Goal: Task Accomplishment & Management: Use online tool/utility

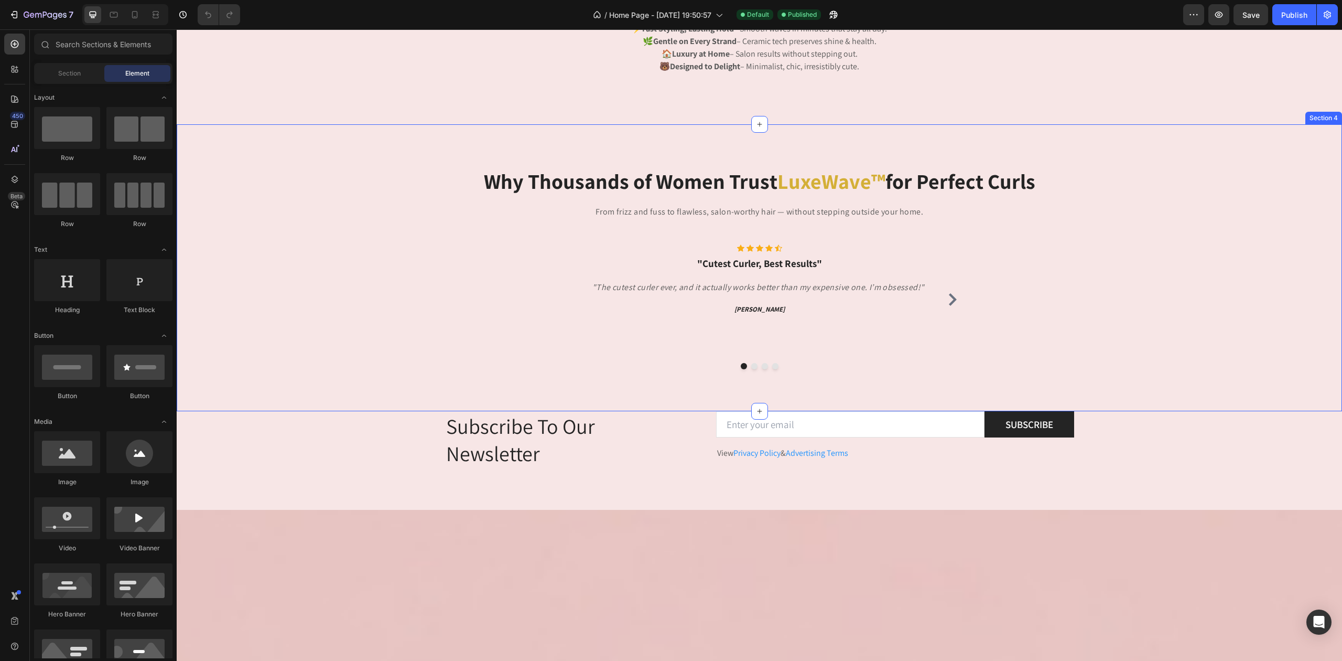
scroll to position [688, 0]
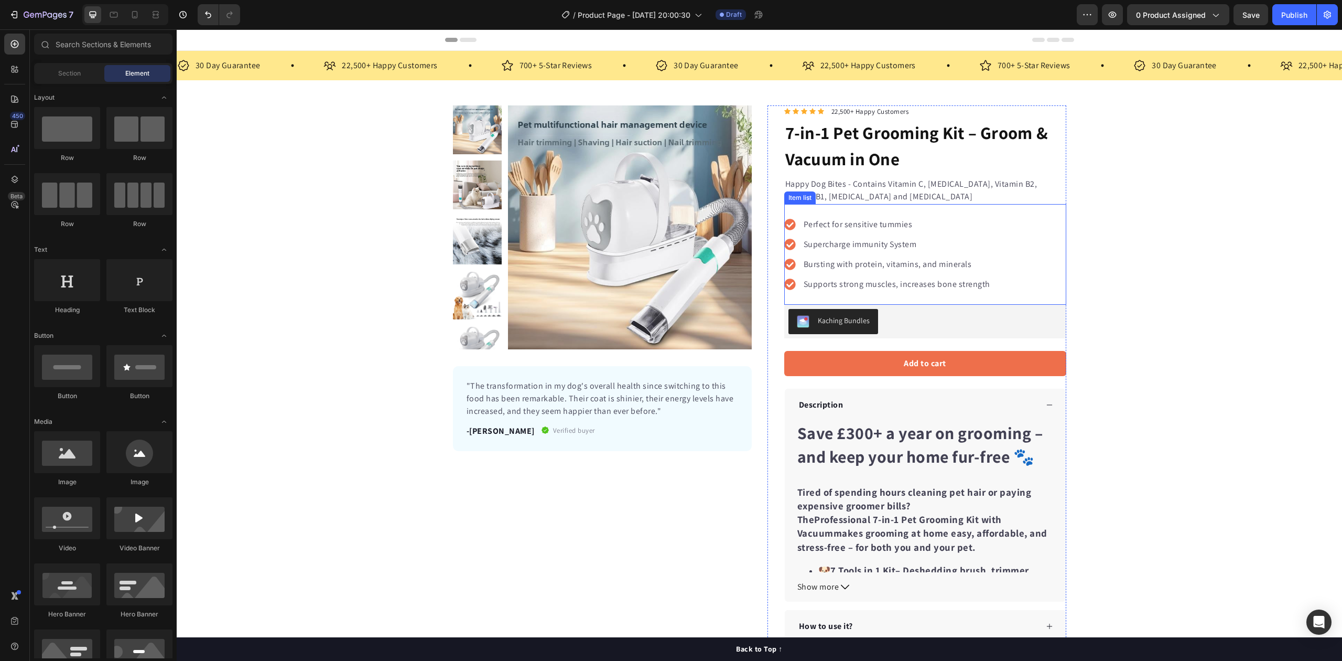
click at [852, 252] on div "Supercharge immunity System" at bounding box center [897, 244] width 190 height 16
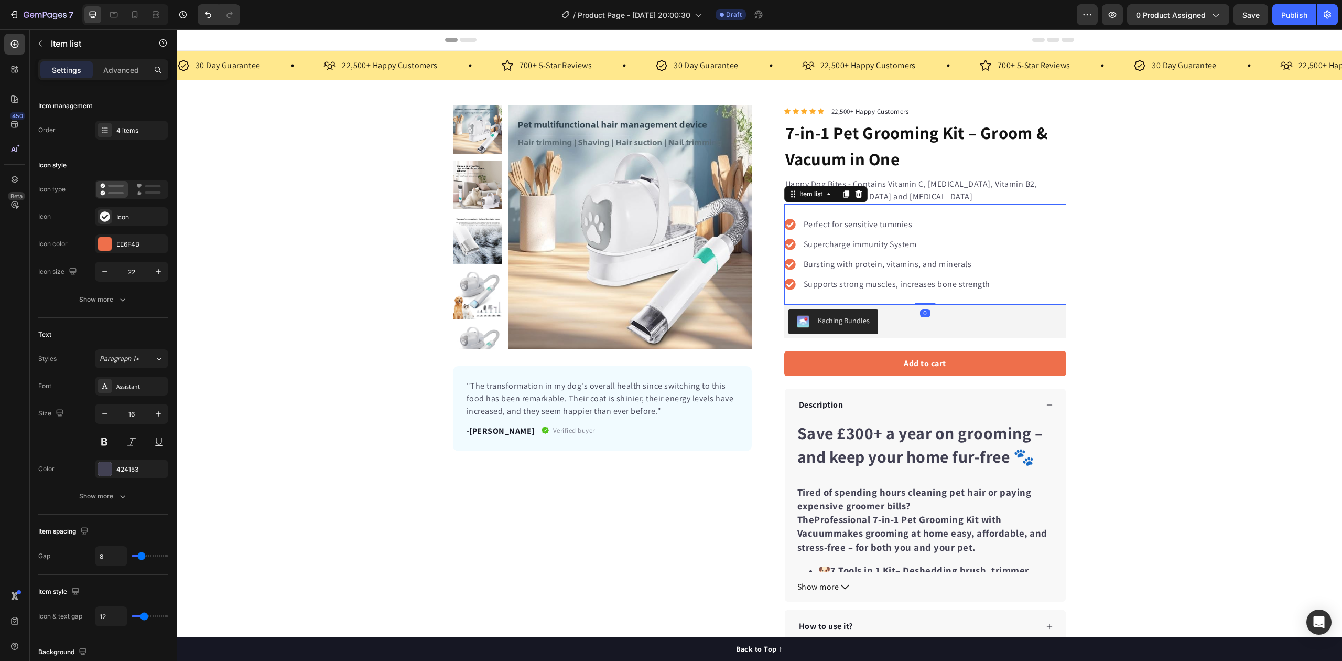
click at [968, 204] on div "Perfect for sensitive tummies Supercharge immunity System Bursting with protein…" at bounding box center [925, 254] width 282 height 101
click at [969, 191] on p "Happy Dog Bites - Contains Vitamin C, [MEDICAL_DATA], Vitamin B2, Vitamin B1, […" at bounding box center [925, 190] width 280 height 25
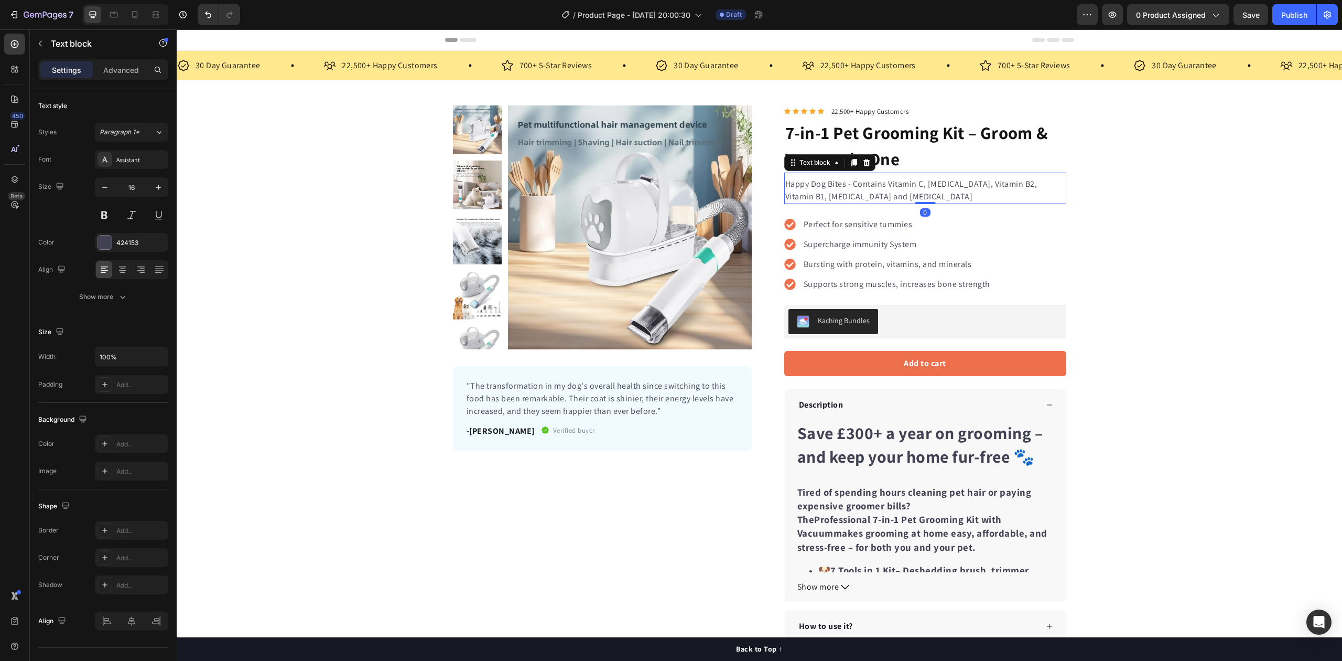
click at [810, 218] on div "Perfect for sensitive tummies" at bounding box center [897, 224] width 190 height 16
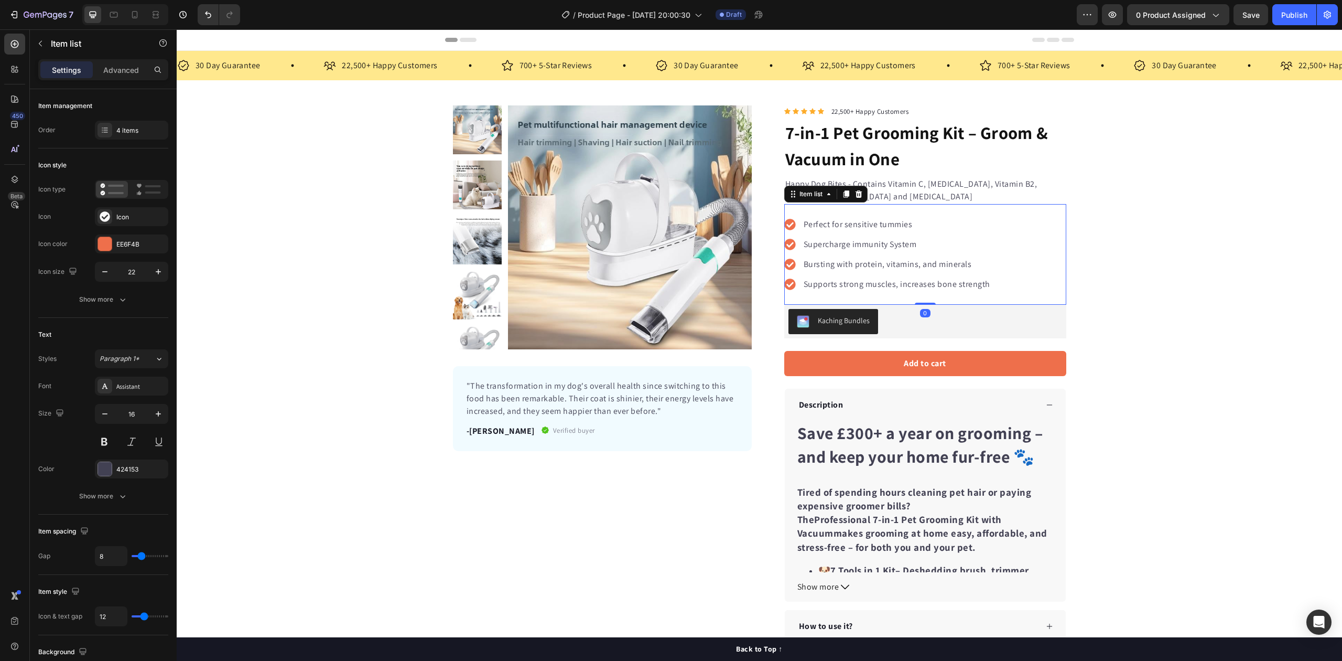
click at [827, 251] on p "Supercharge immunity System" at bounding box center [897, 244] width 187 height 13
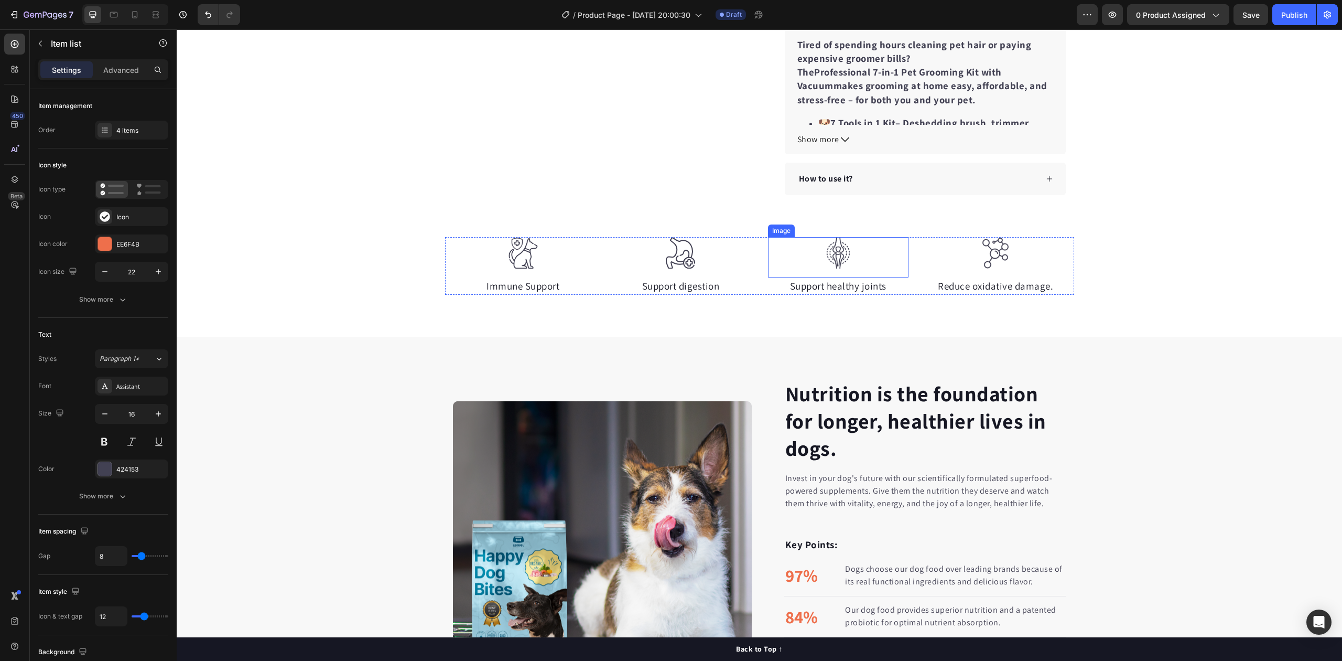
scroll to position [489, 0]
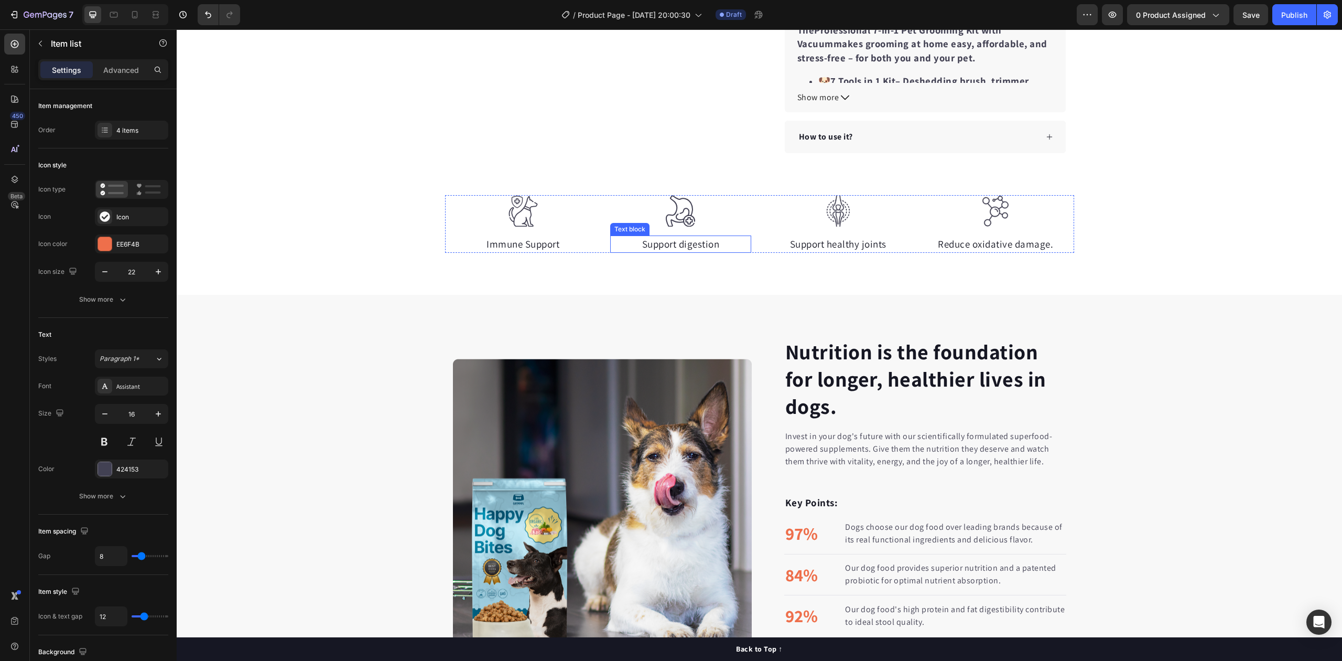
click at [676, 235] on div "Image" at bounding box center [680, 215] width 141 height 40
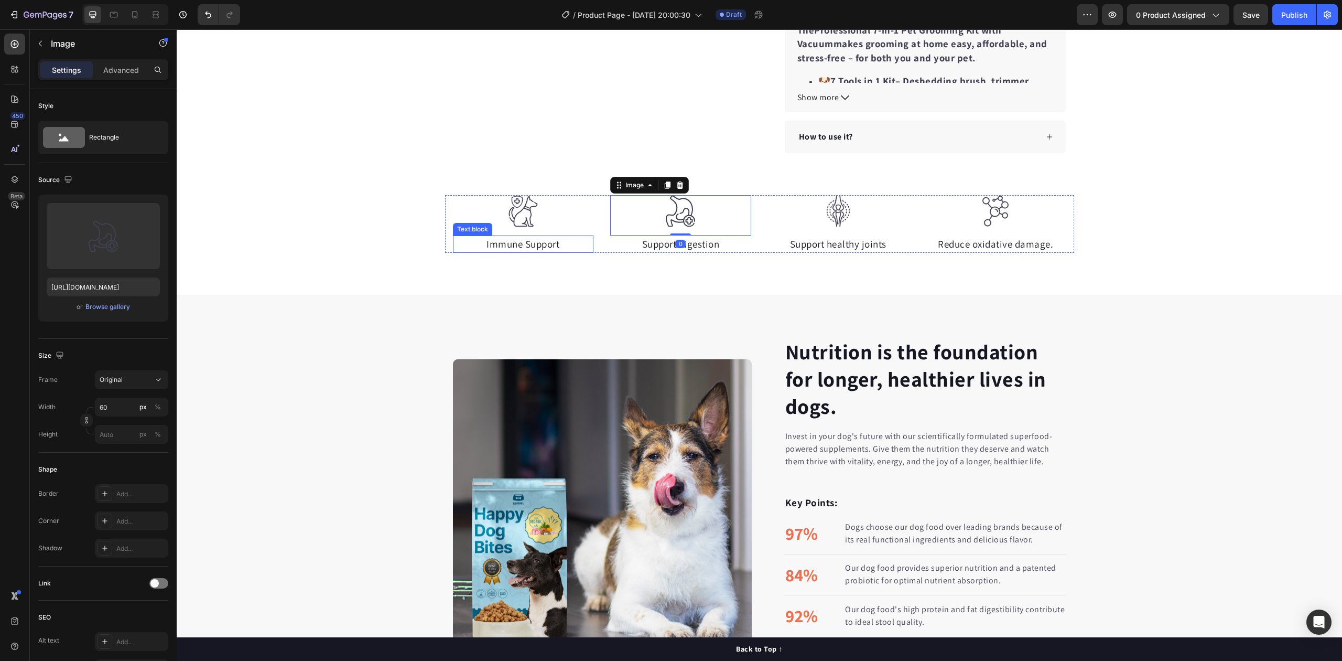
click at [620, 282] on div "Image Immune Support Text block Image 0 Support digestion Text block Image Supp…" at bounding box center [759, 245] width 1165 height 100
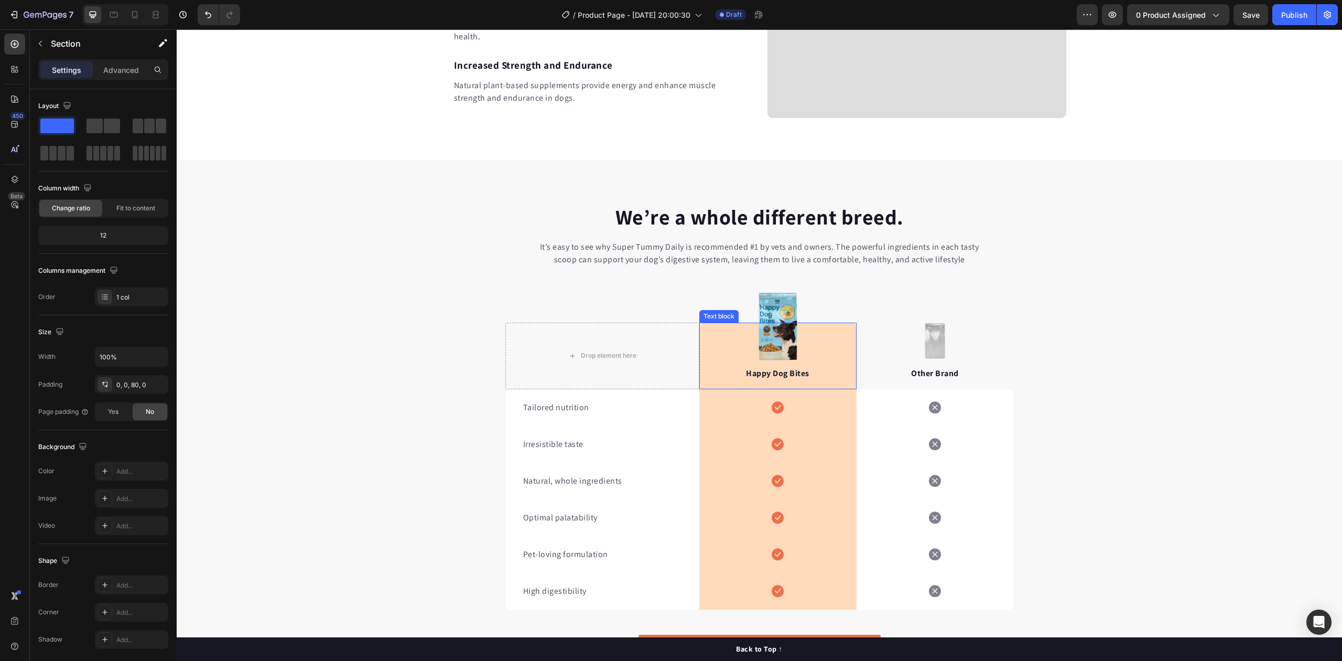
scroll to position [1677, 0]
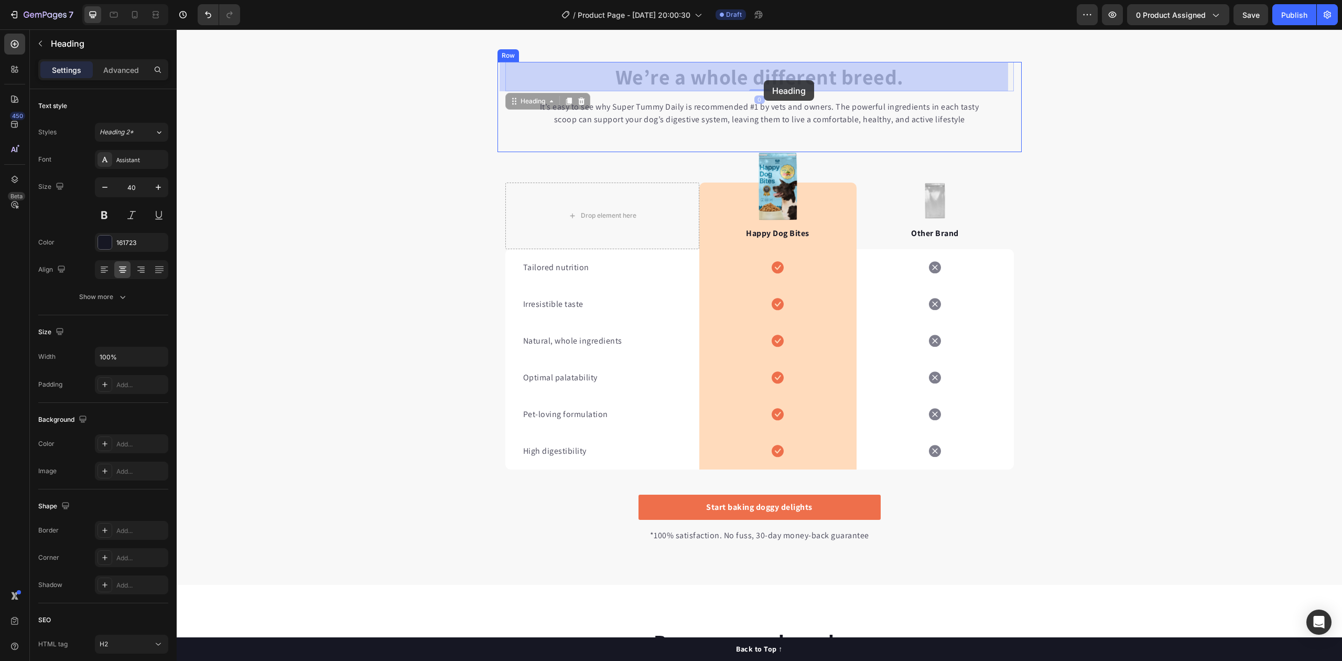
drag, startPoint x: 621, startPoint y: 84, endPoint x: 756, endPoint y: 80, distance: 135.3
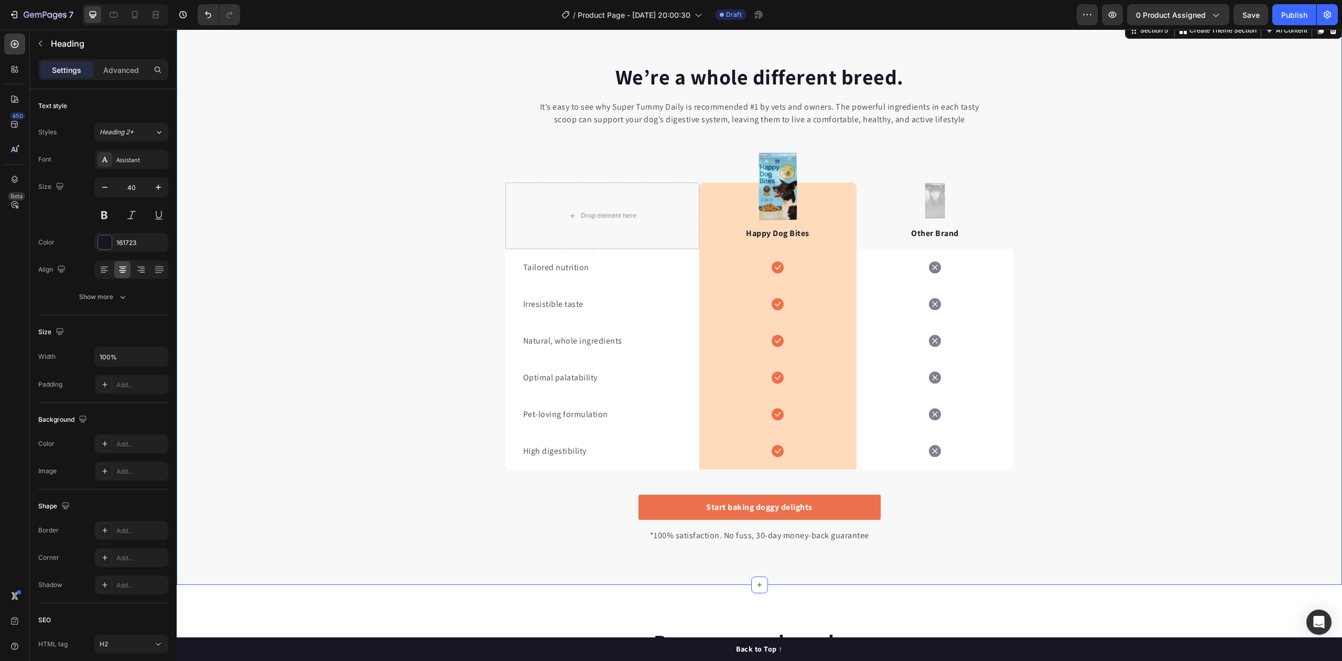
drag, startPoint x: 1157, startPoint y: 222, endPoint x: 880, endPoint y: 222, distance: 277.8
click at [1157, 221] on div "We’re a whole different breed. Heading It’s easy to see why Super Tummy Daily i…" at bounding box center [759, 302] width 1165 height 481
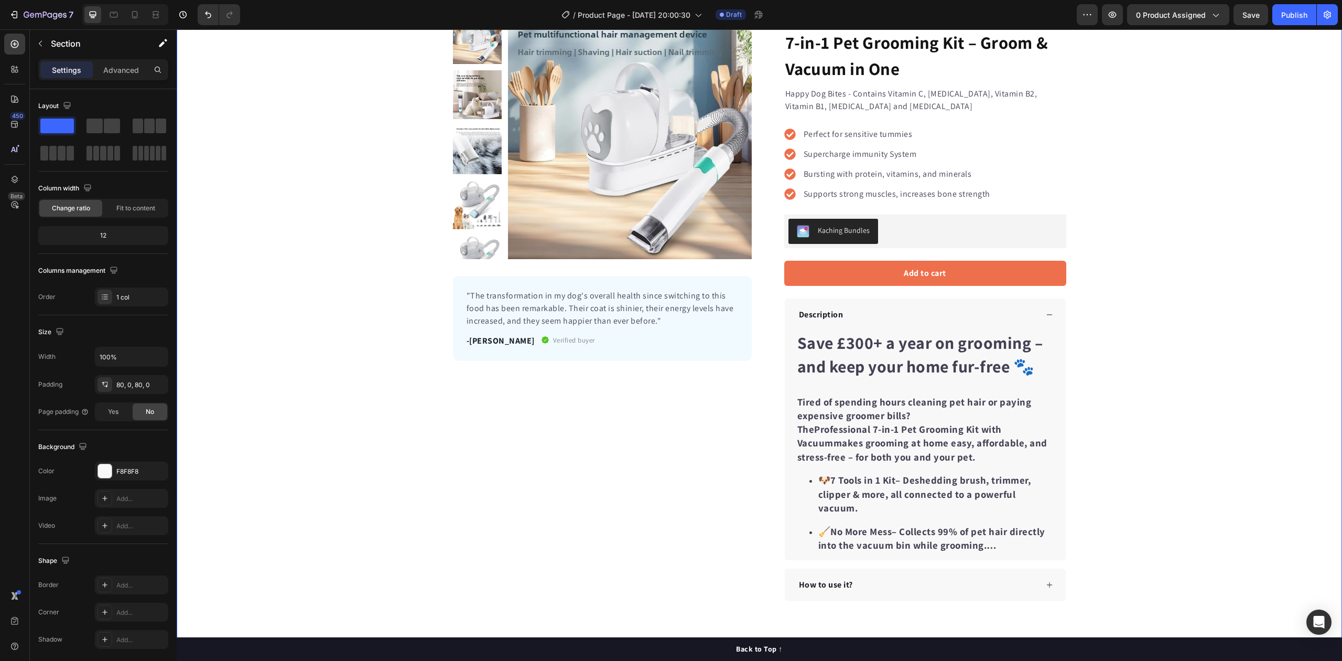
scroll to position [0, 0]
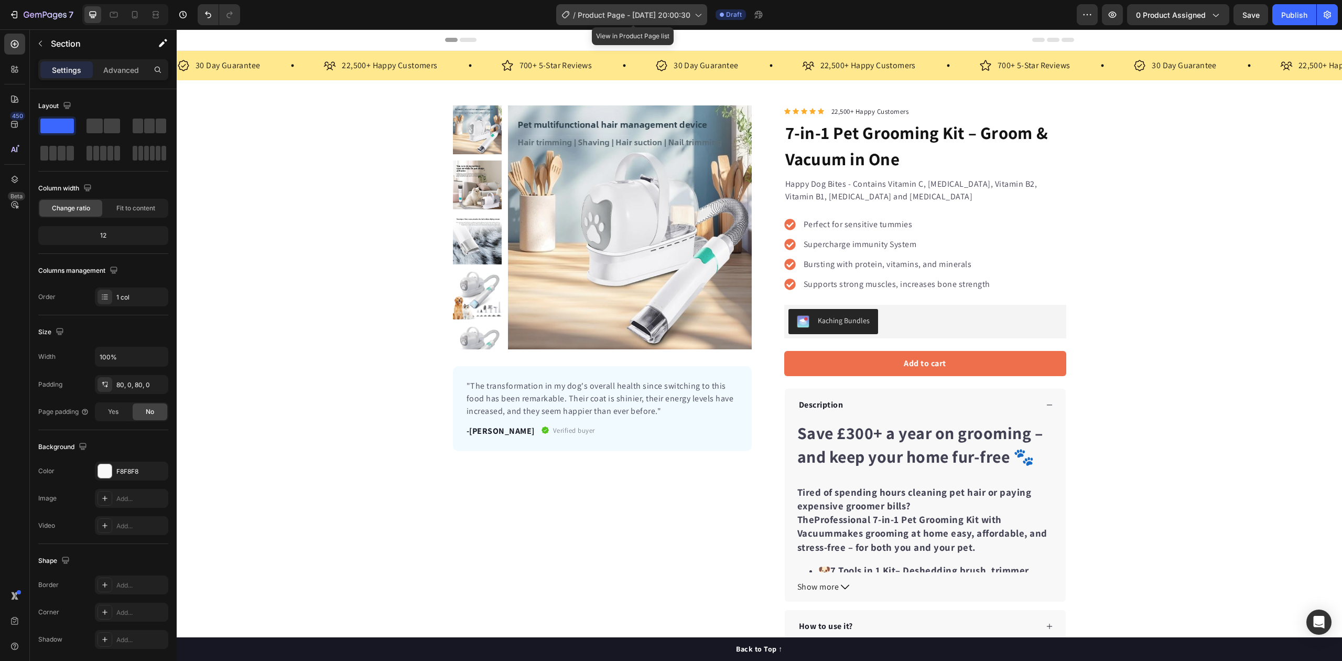
click at [667, 9] on span "Product Page - [DATE] 20:00:30" at bounding box center [634, 14] width 113 height 11
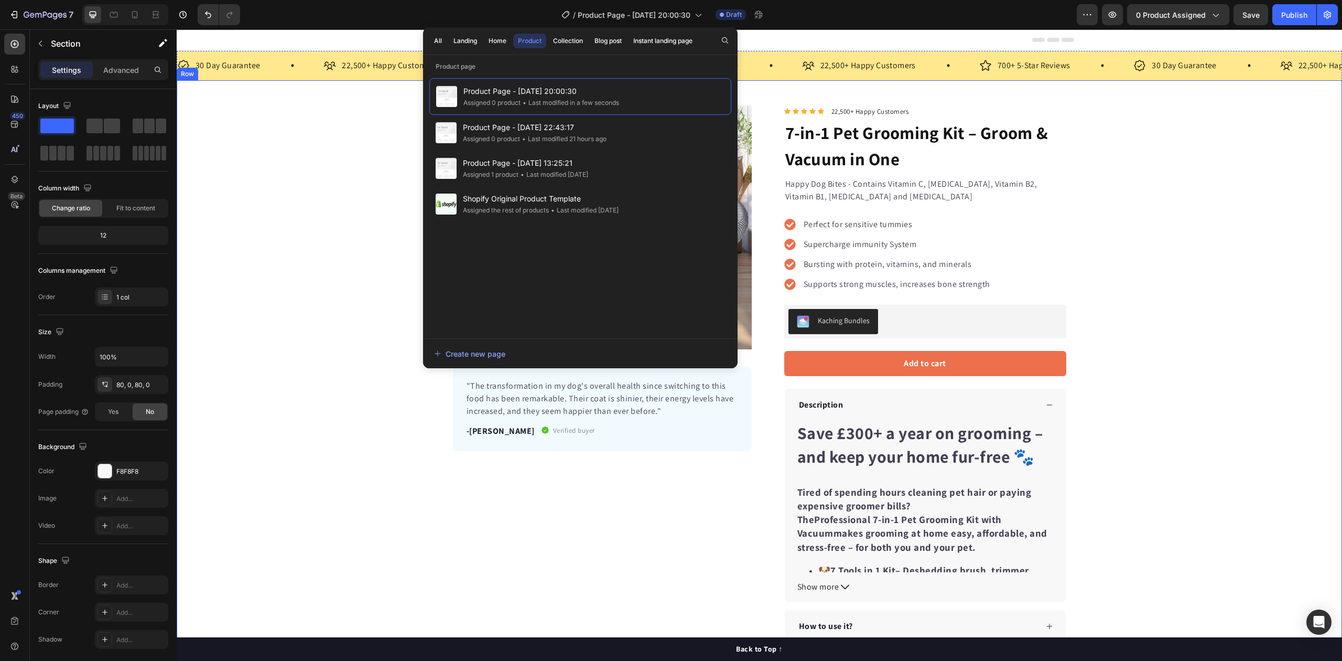
click at [354, 204] on div "Product Images "The transformation in my dog's overall health since switching t…" at bounding box center [759, 373] width 1165 height 537
click at [1211, 334] on div "Product Images "The transformation in my dog's overall health since switching t…" at bounding box center [759, 373] width 1165 height 537
click at [1168, 308] on div "Product Images "The transformation in my dog's overall health since switching t…" at bounding box center [759, 373] width 1165 height 537
click at [309, 131] on div "Product Images "The transformation in my dog's overall health since switching t…" at bounding box center [759, 373] width 1165 height 537
click at [602, 15] on span "Product Page - [DATE] 20:00:30" at bounding box center [634, 14] width 113 height 11
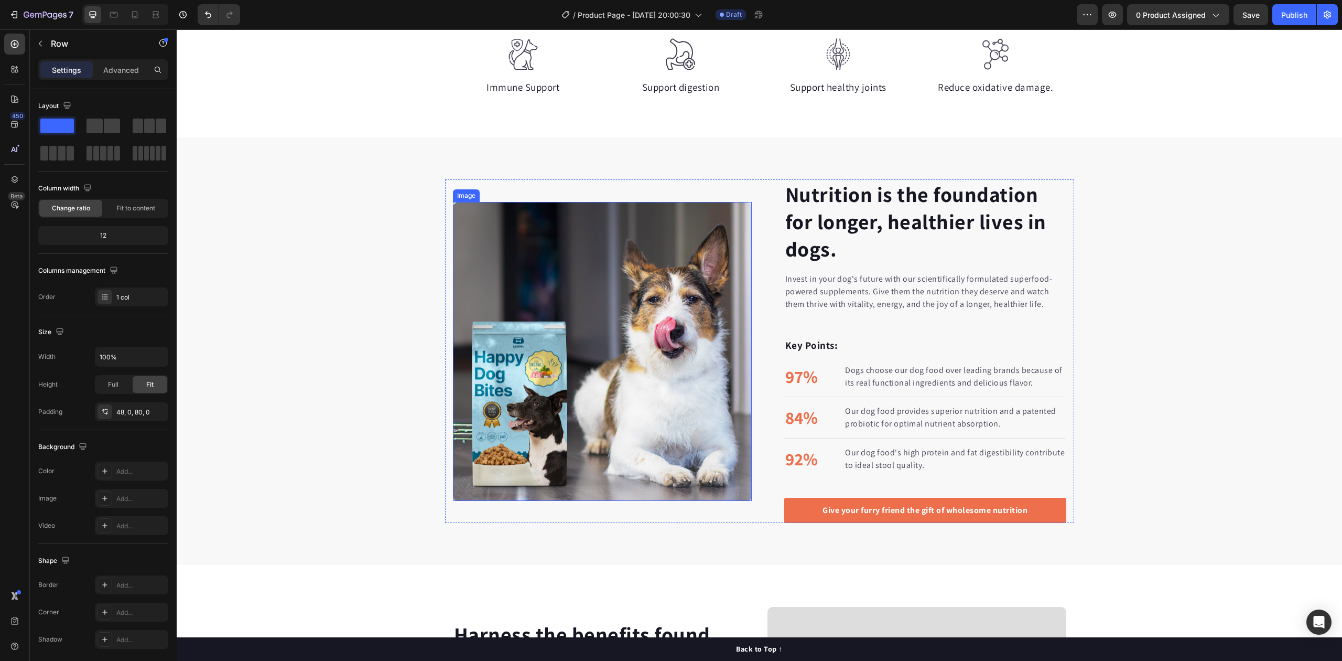
scroll to position [699, 0]
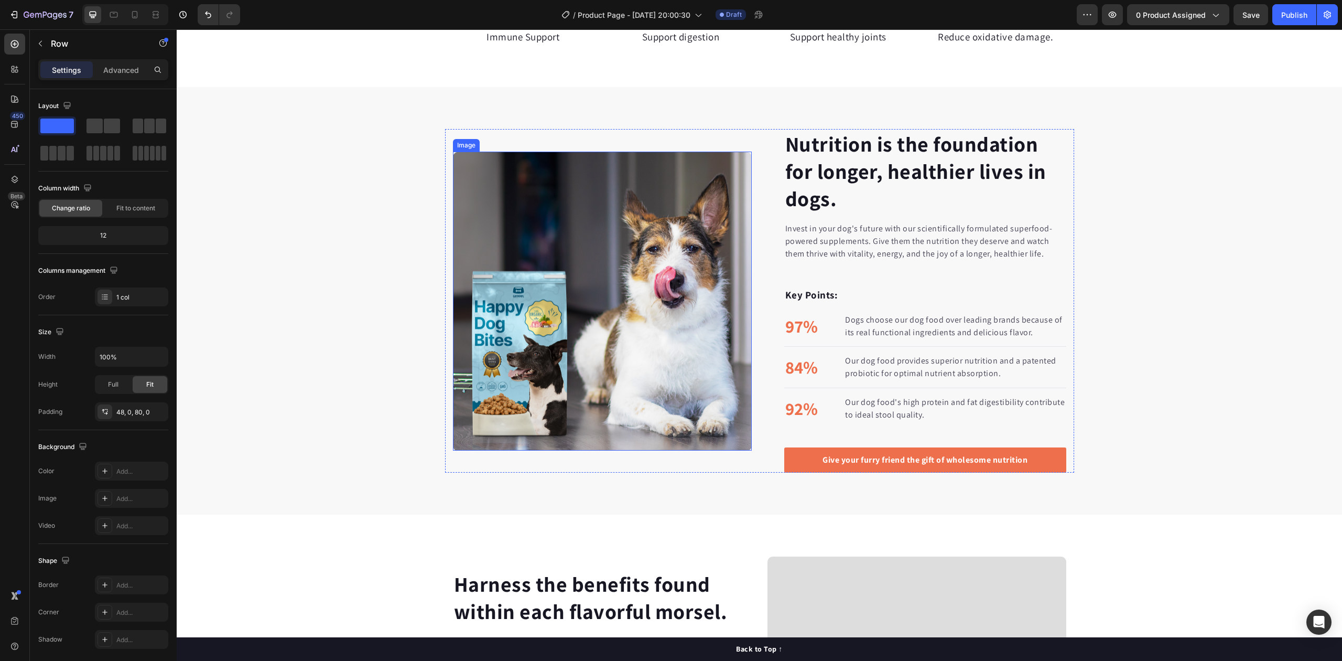
click at [640, 268] on img at bounding box center [602, 300] width 299 height 299
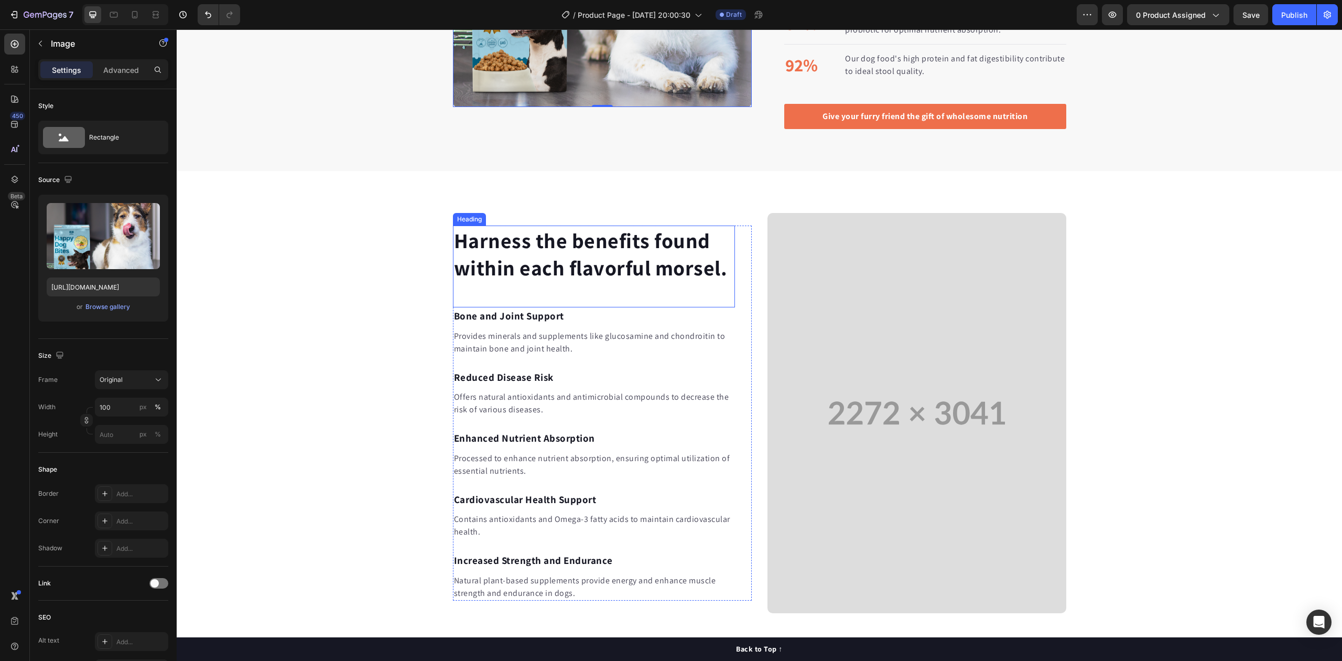
scroll to position [1048, 0]
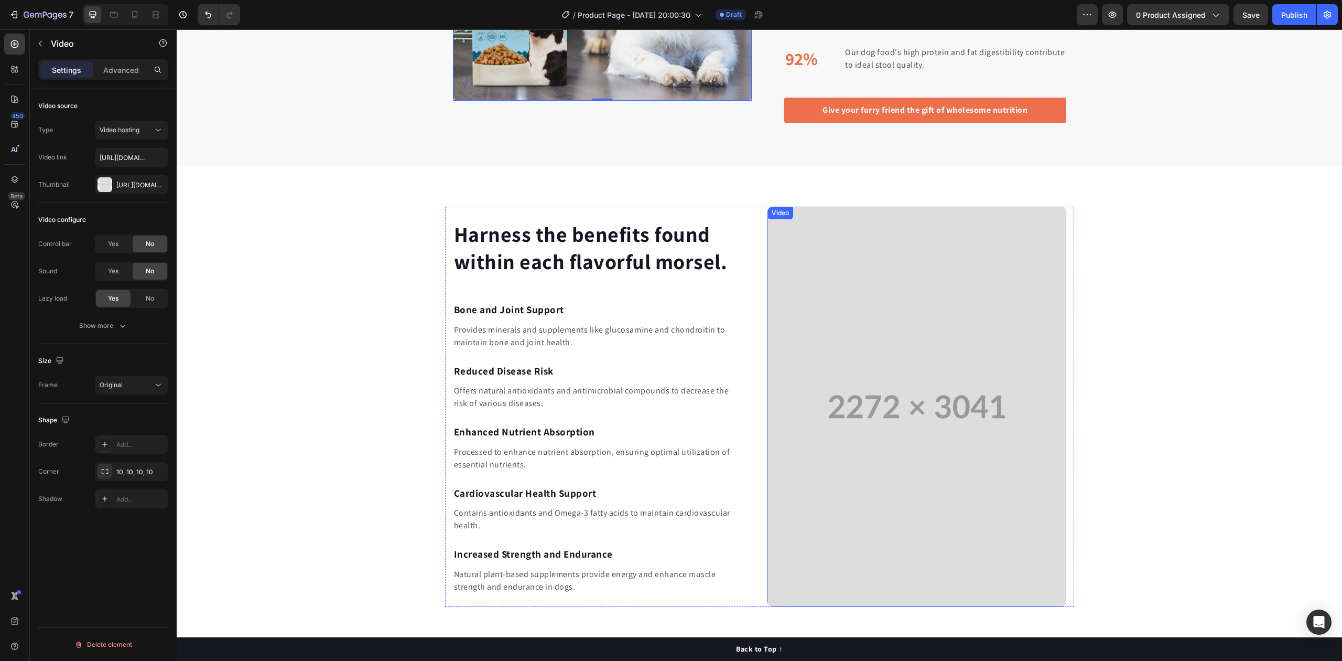
click at [874, 421] on video at bounding box center [916, 407] width 299 height 400
click at [126, 156] on input "[URL][DOMAIN_NAME]" at bounding box center [131, 157] width 73 height 19
click at [114, 168] on div "Type Video hosting Video link [URL][DOMAIN_NAME] Thumbnail [URL][DOMAIN_NAME]" at bounding box center [103, 157] width 130 height 73
click at [122, 139] on button "Video hosting" at bounding box center [131, 130] width 73 height 19
click at [124, 169] on div "Vimeo" at bounding box center [121, 176] width 86 height 20
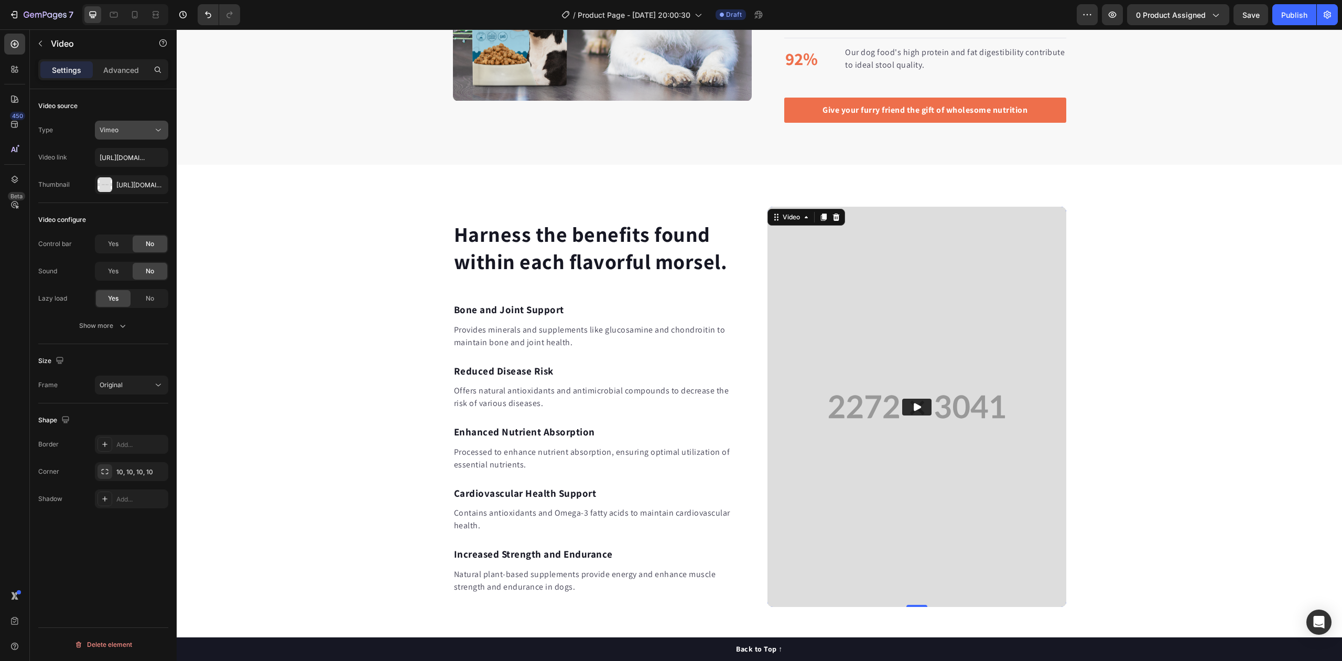
click at [117, 133] on span "Vimeo" at bounding box center [109, 130] width 19 height 8
click at [122, 212] on div "Video configure" at bounding box center [103, 219] width 130 height 17
click at [135, 147] on div "Type Vimeo Video link [URL][DOMAIN_NAME] Thumbnail [URL][DOMAIN_NAME]" at bounding box center [103, 157] width 130 height 73
click at [130, 141] on div "Type Vimeo Video link [URL][DOMAIN_NAME] Thumbnail [URL][DOMAIN_NAME]" at bounding box center [103, 157] width 130 height 73
click at [126, 127] on div "Vimeo" at bounding box center [126, 129] width 53 height 9
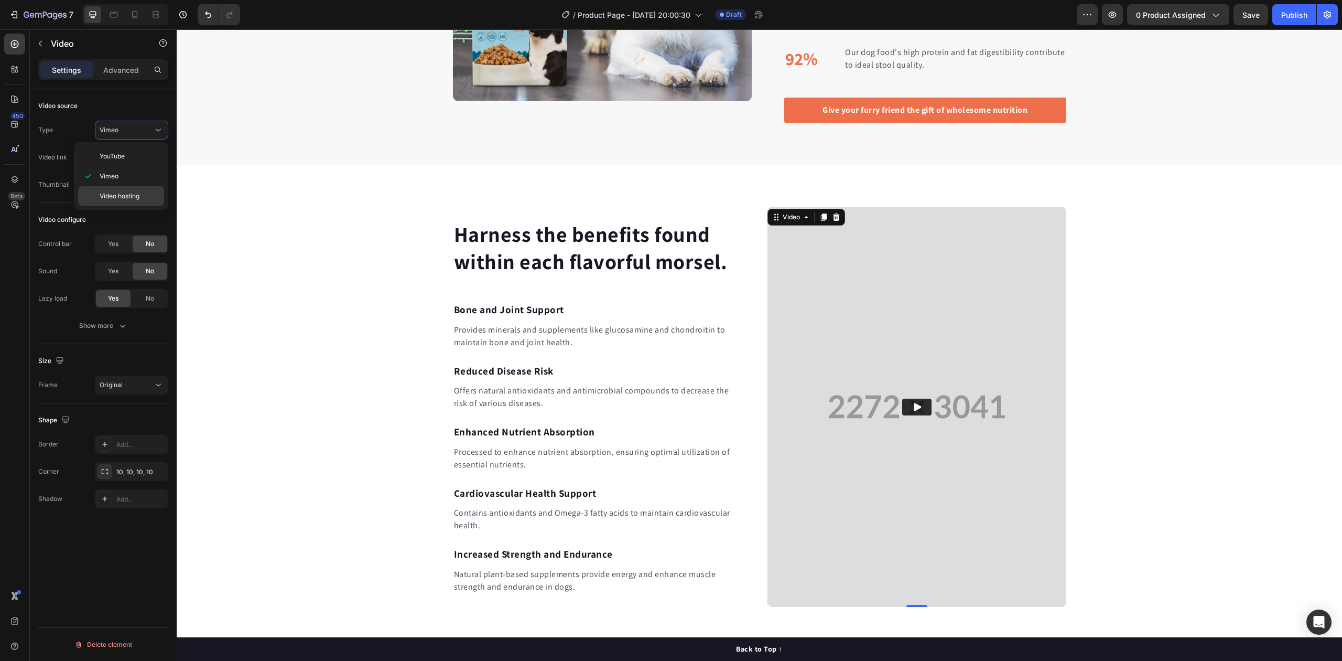
click at [114, 189] on div "Video hosting" at bounding box center [121, 196] width 86 height 20
type input "[URL][DOMAIN_NAME]"
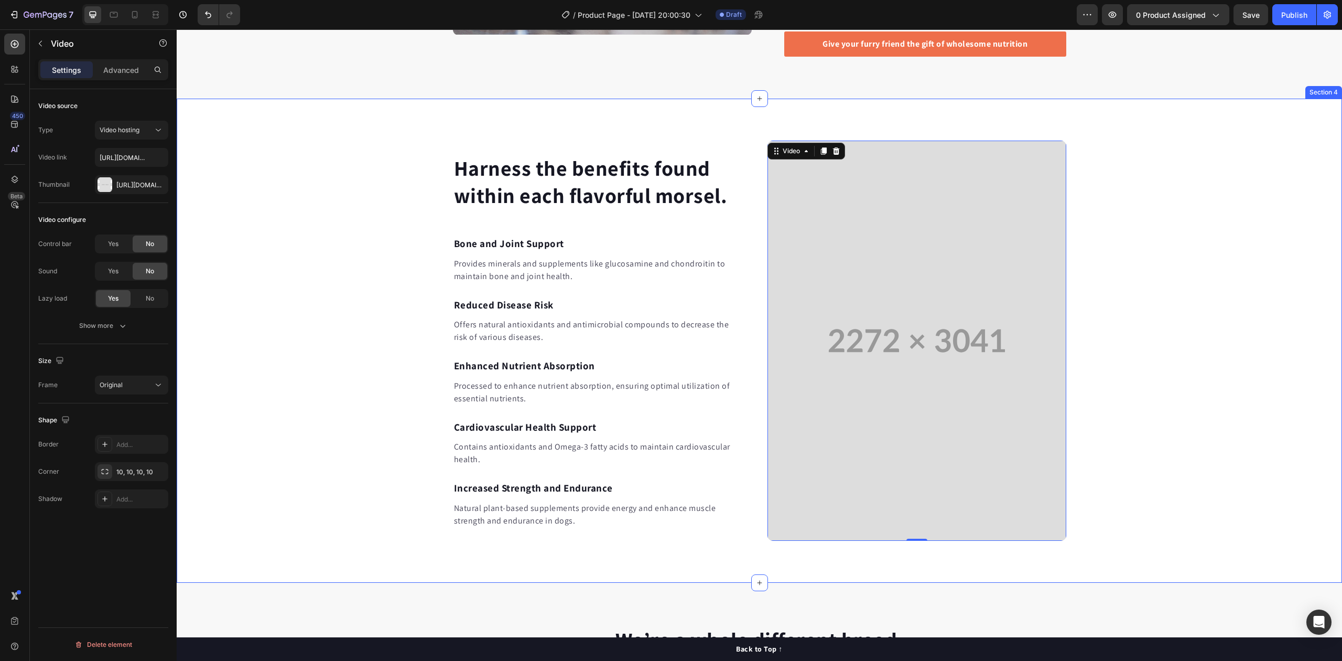
scroll to position [1118, 0]
